Goal: Transaction & Acquisition: Book appointment/travel/reservation

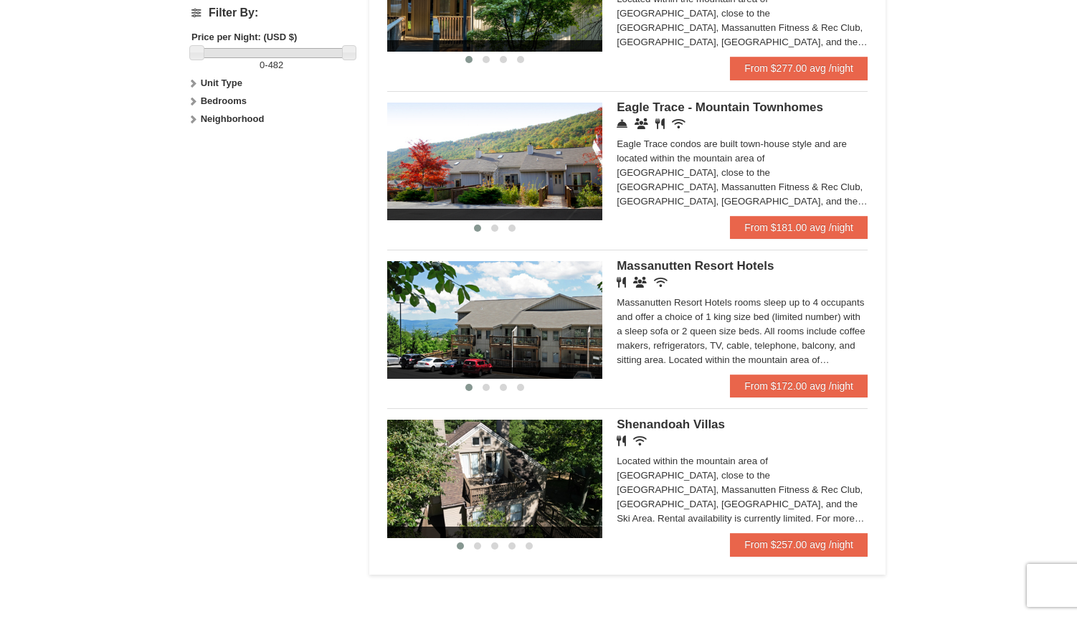
scroll to position [717, 0]
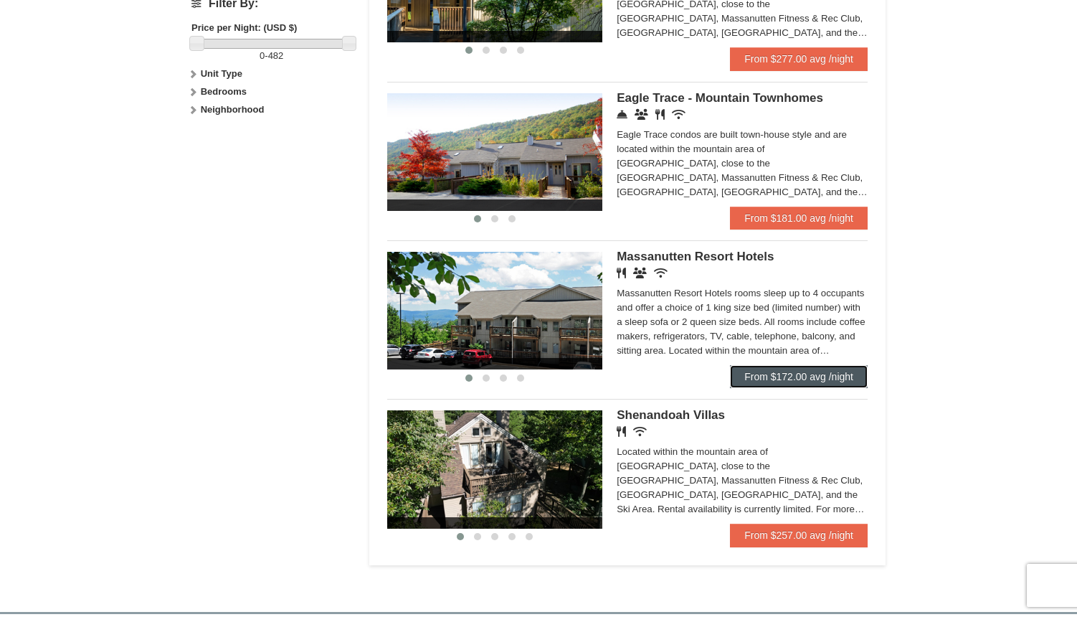
click at [803, 374] on link "From $172.00 avg /night" at bounding box center [799, 376] width 138 height 23
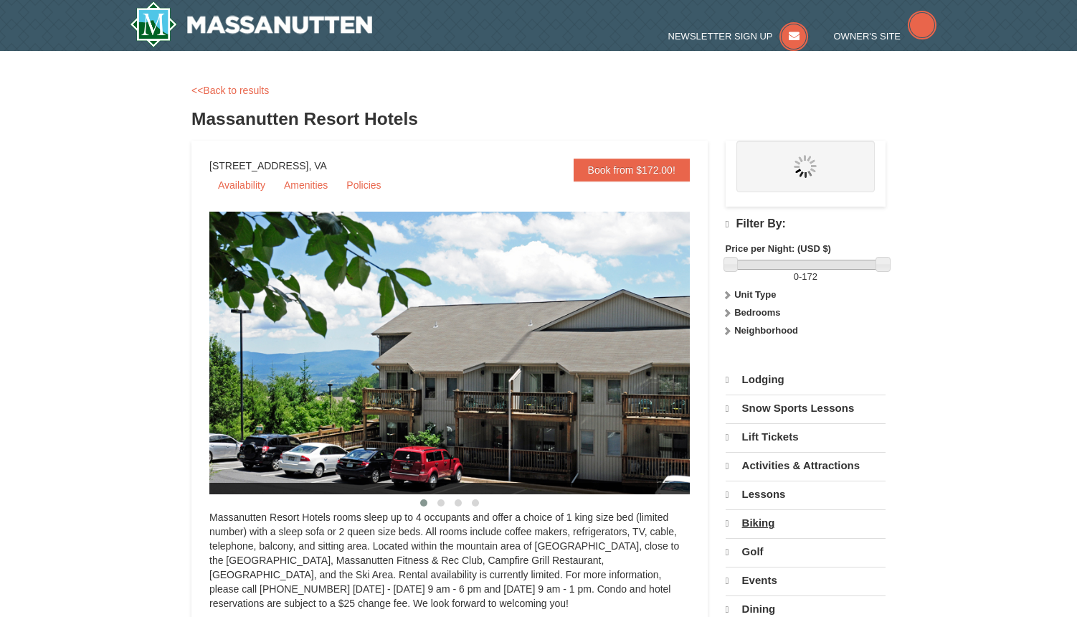
select select "10"
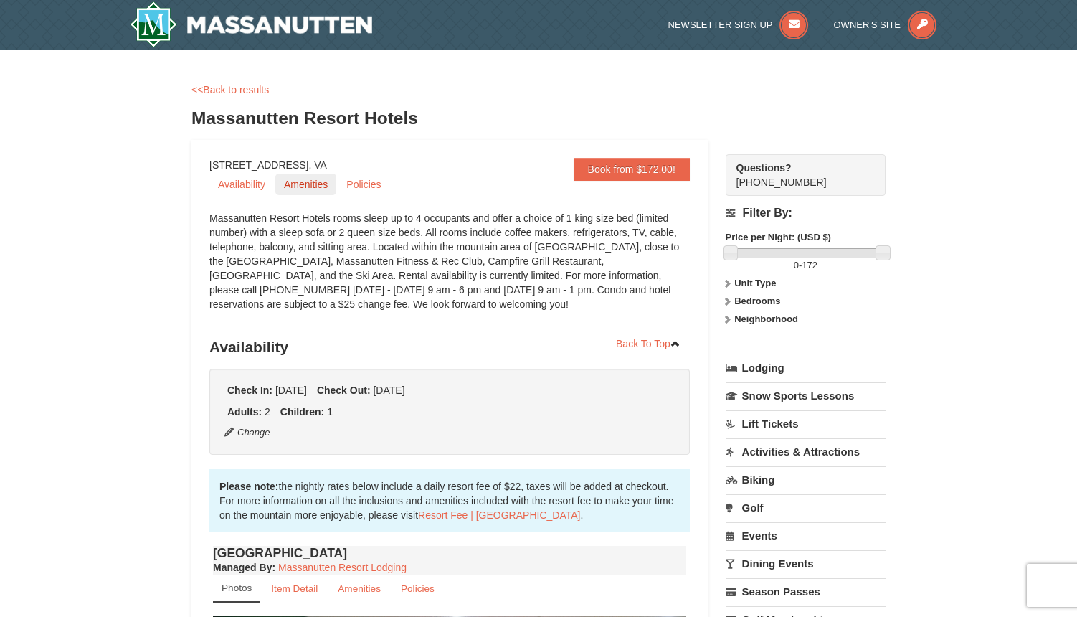
click at [291, 180] on link "Amenities" at bounding box center [305, 185] width 61 height 22
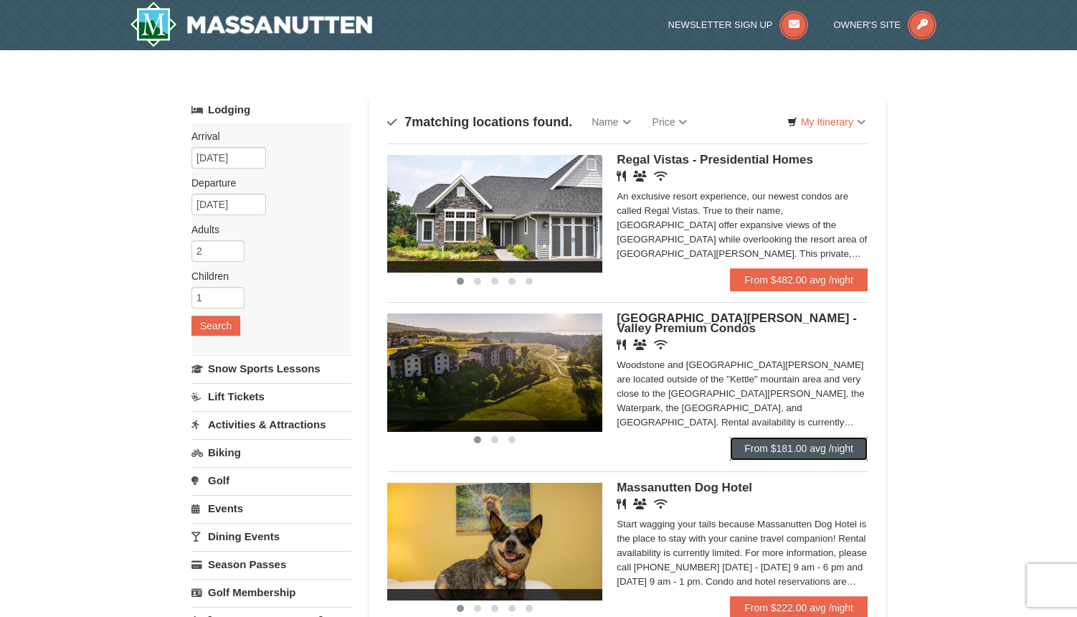
click at [837, 450] on link "From $181.00 avg /night" at bounding box center [799, 448] width 138 height 23
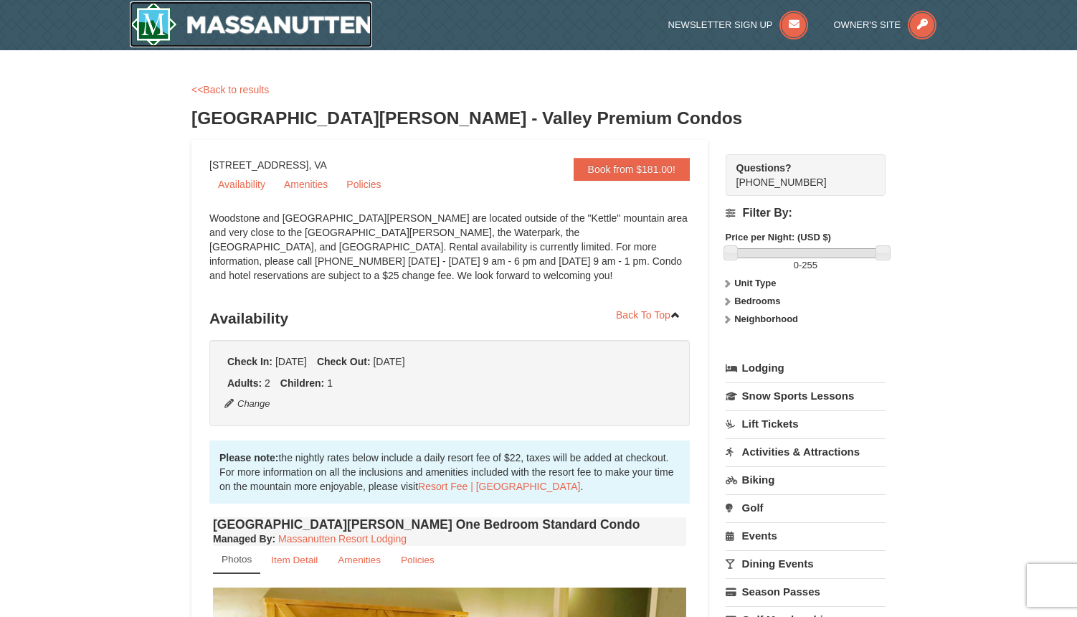
click at [189, 20] on img at bounding box center [251, 24] width 242 height 46
